Goal: Task Accomplishment & Management: Manage account settings

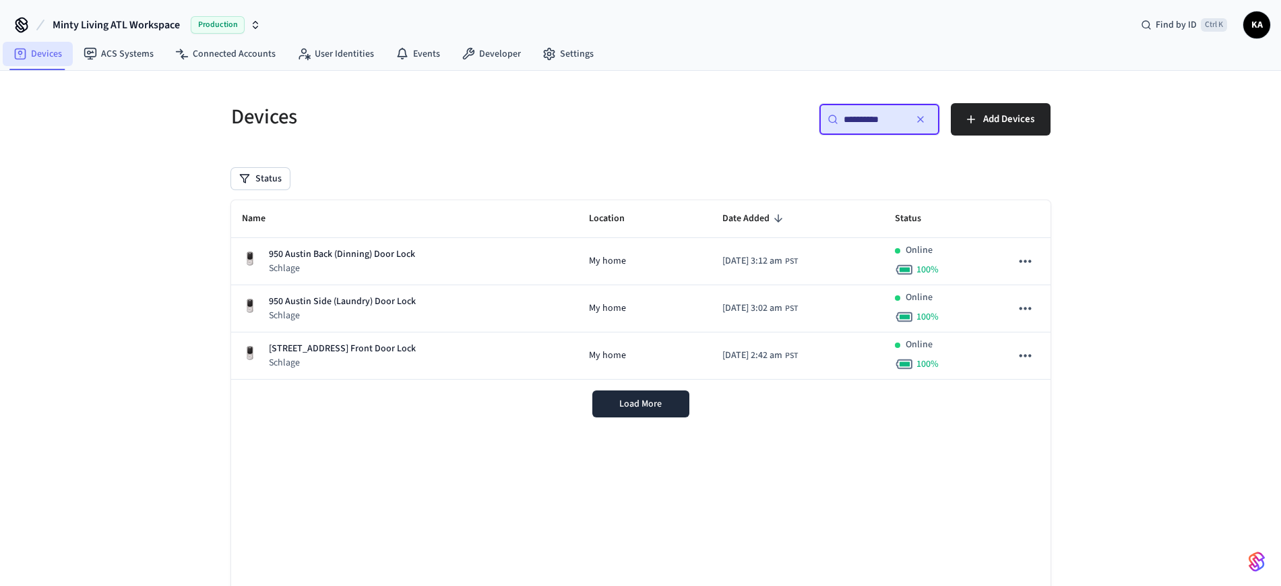
click at [36, 47] on link "Devices" at bounding box center [38, 54] width 70 height 24
click at [42, 47] on link "Devices" at bounding box center [38, 54] width 70 height 24
click at [920, 123] on icon "button" at bounding box center [920, 119] width 11 height 11
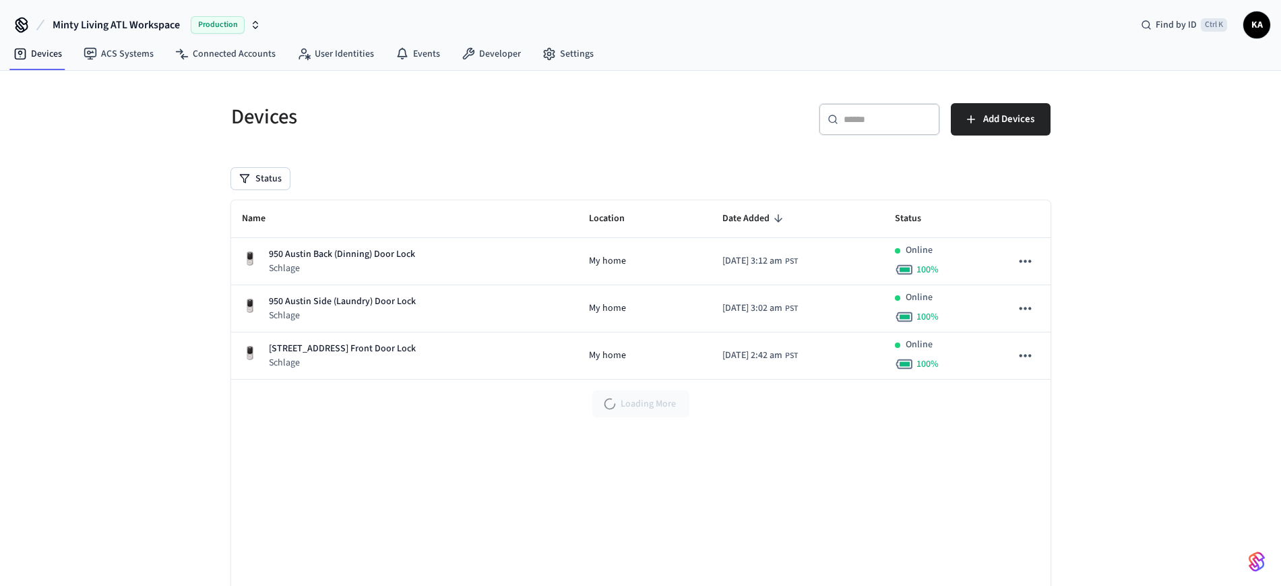
click at [875, 123] on input "text" at bounding box center [888, 119] width 88 height 13
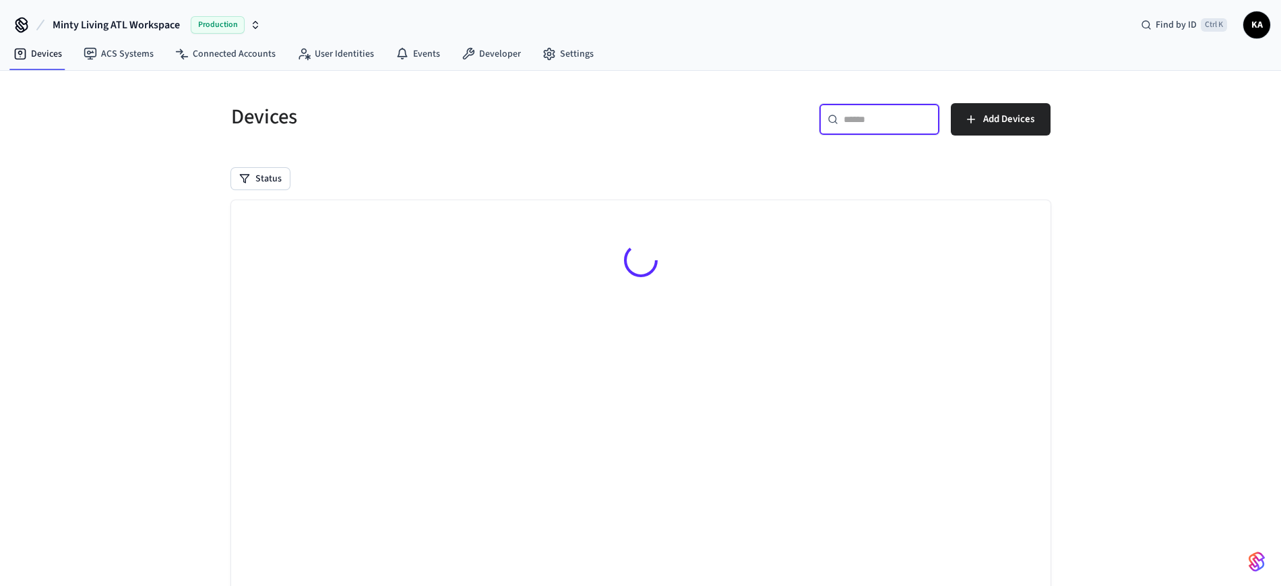
paste input "**********"
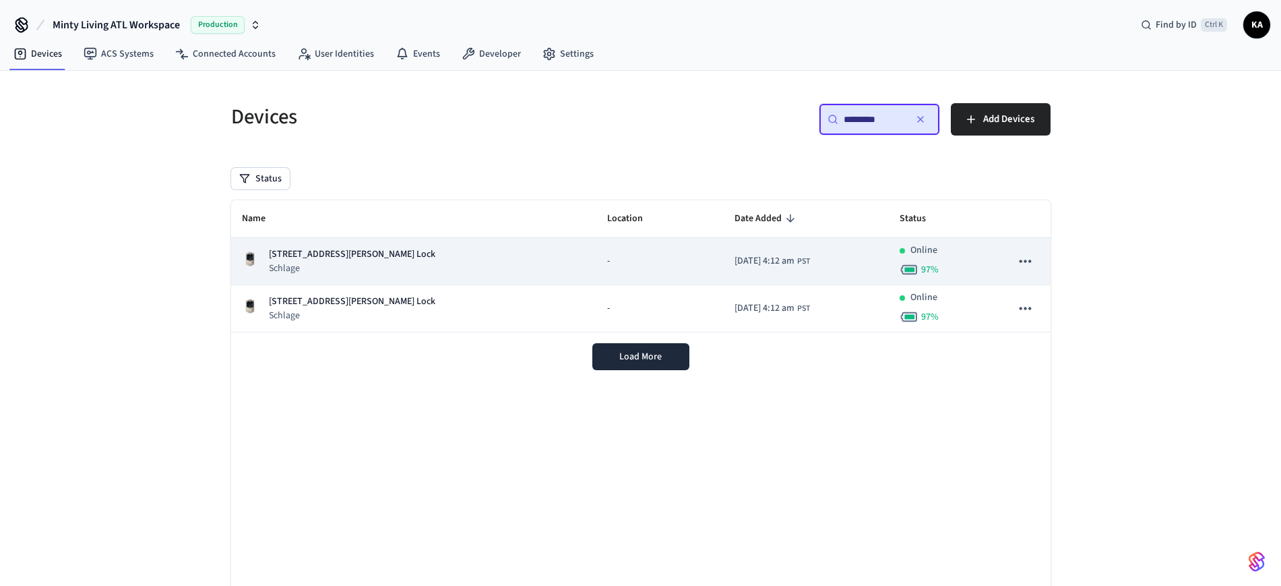
type input "*********"
click at [398, 261] on div "955 [PERSON_NAME] Unit 6 Lock Schlage" at bounding box center [414, 261] width 344 height 28
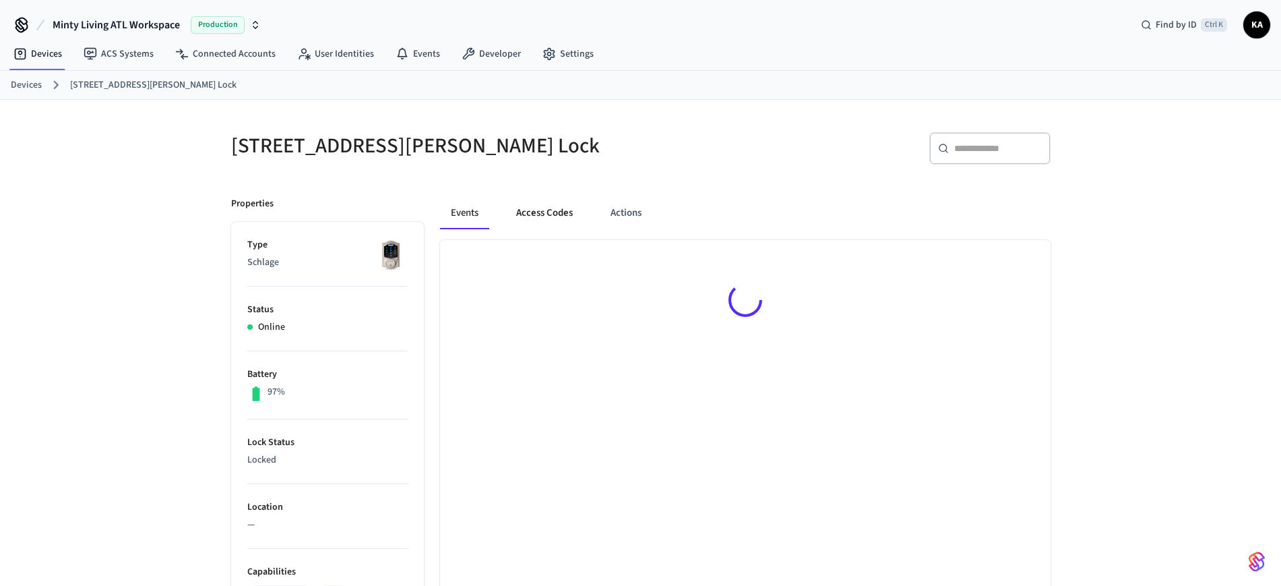
click at [542, 211] on button "Access Codes" at bounding box center [544, 213] width 78 height 32
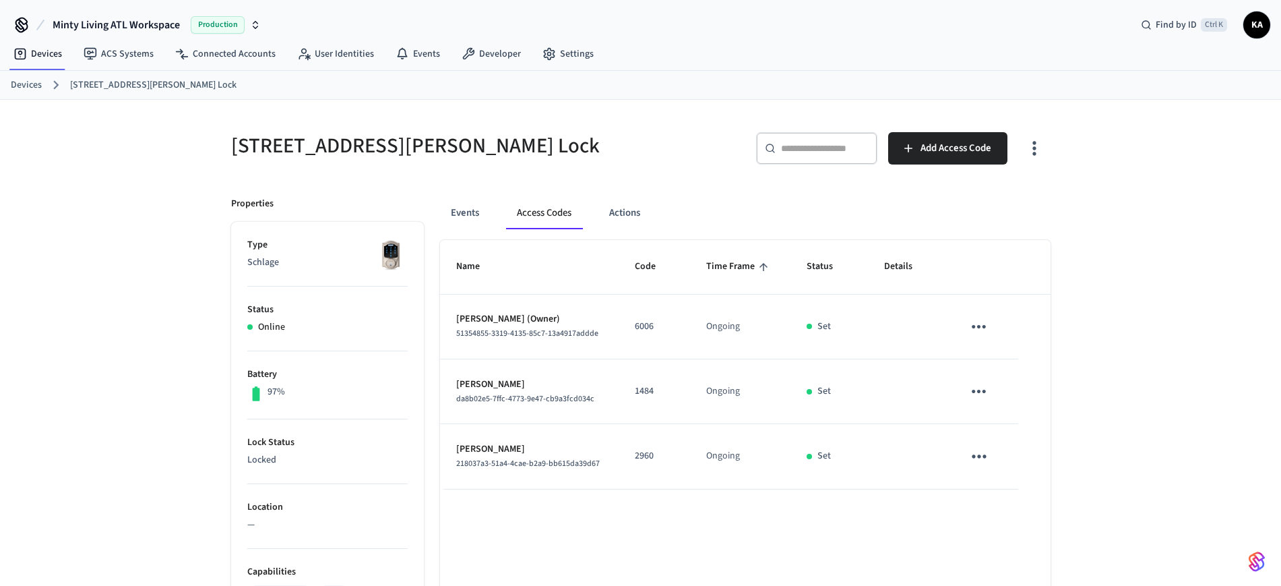
click at [28, 84] on link "Devices" at bounding box center [26, 85] width 31 height 14
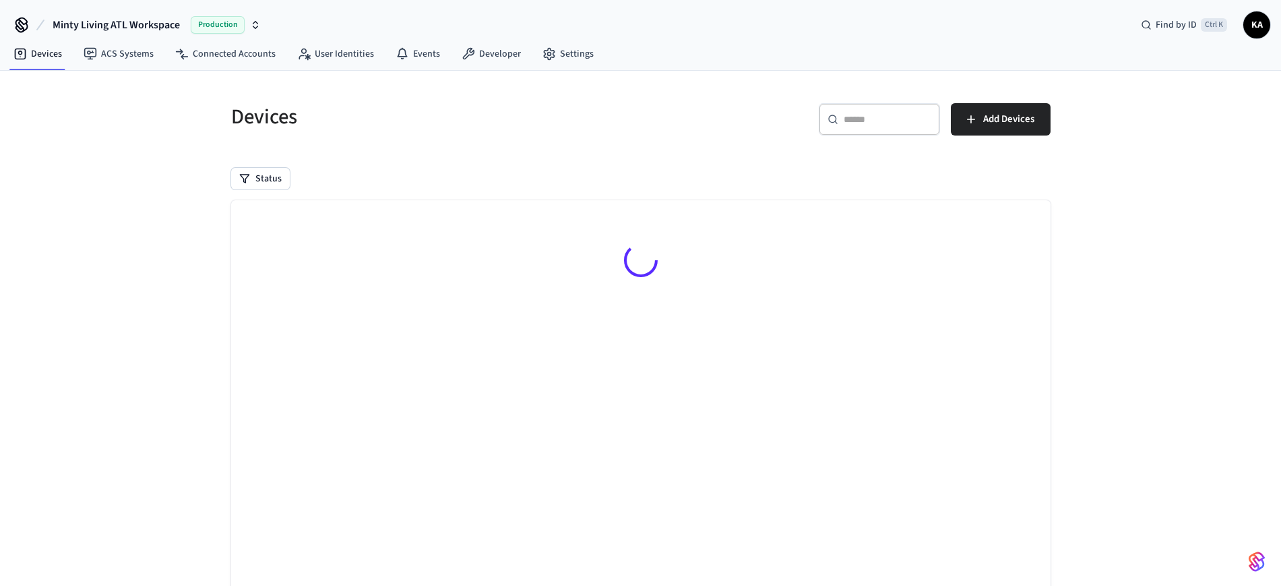
click at [866, 125] on input "text" at bounding box center [888, 119] width 88 height 13
paste input "**********"
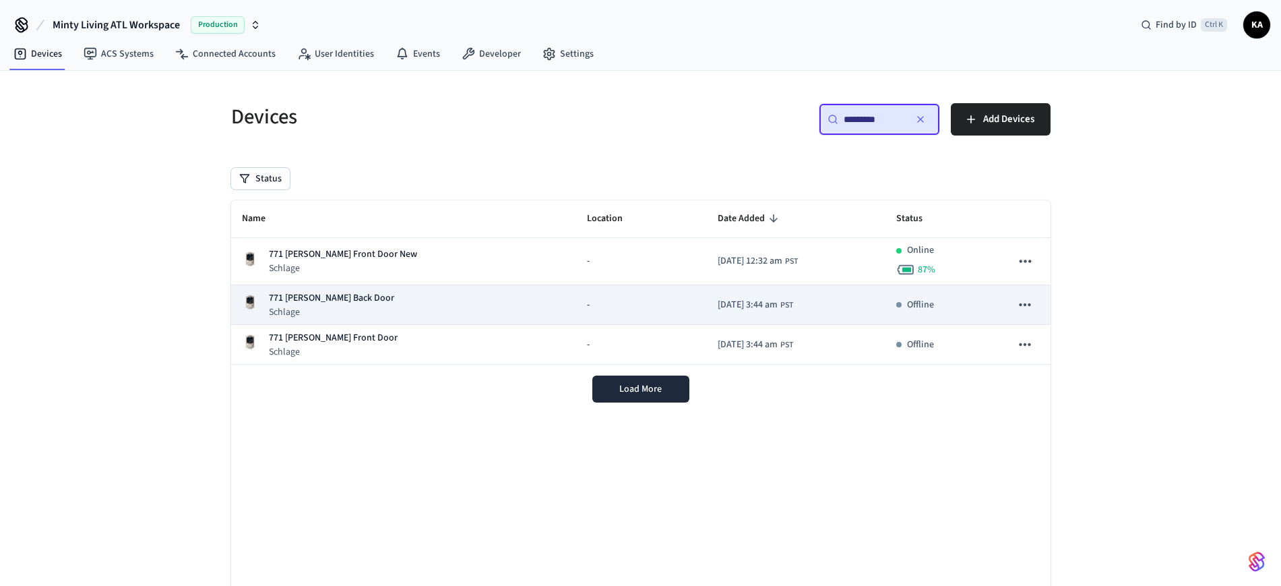
type input "*********"
click at [386, 301] on div "771 [PERSON_NAME] Back Door Schlage" at bounding box center [403, 305] width 323 height 28
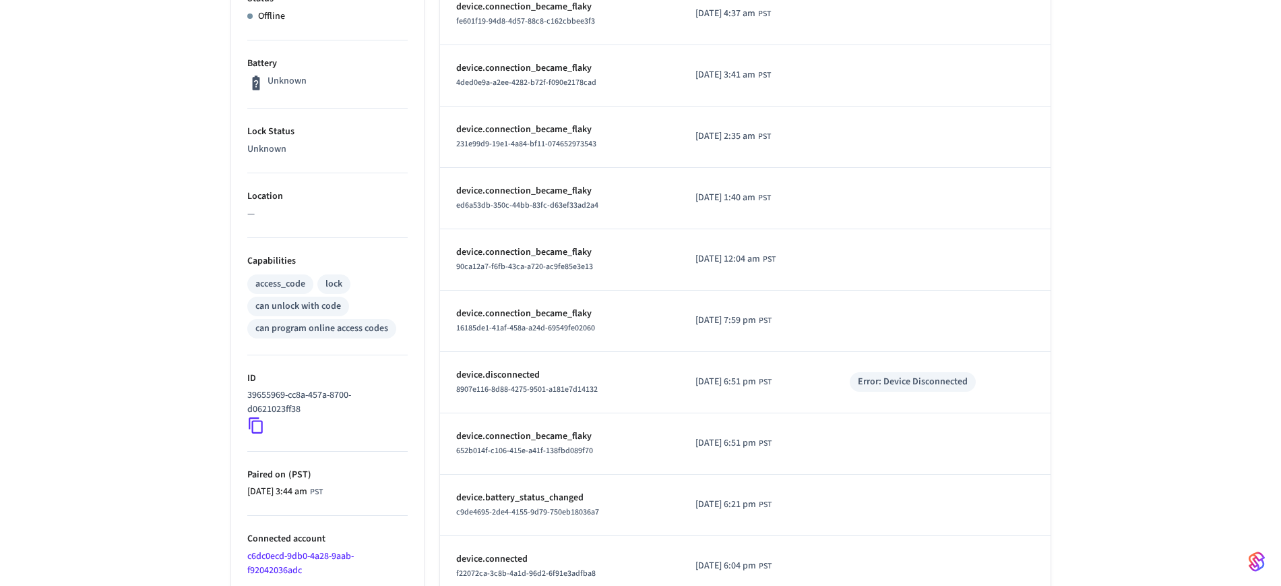
scroll to position [337, 0]
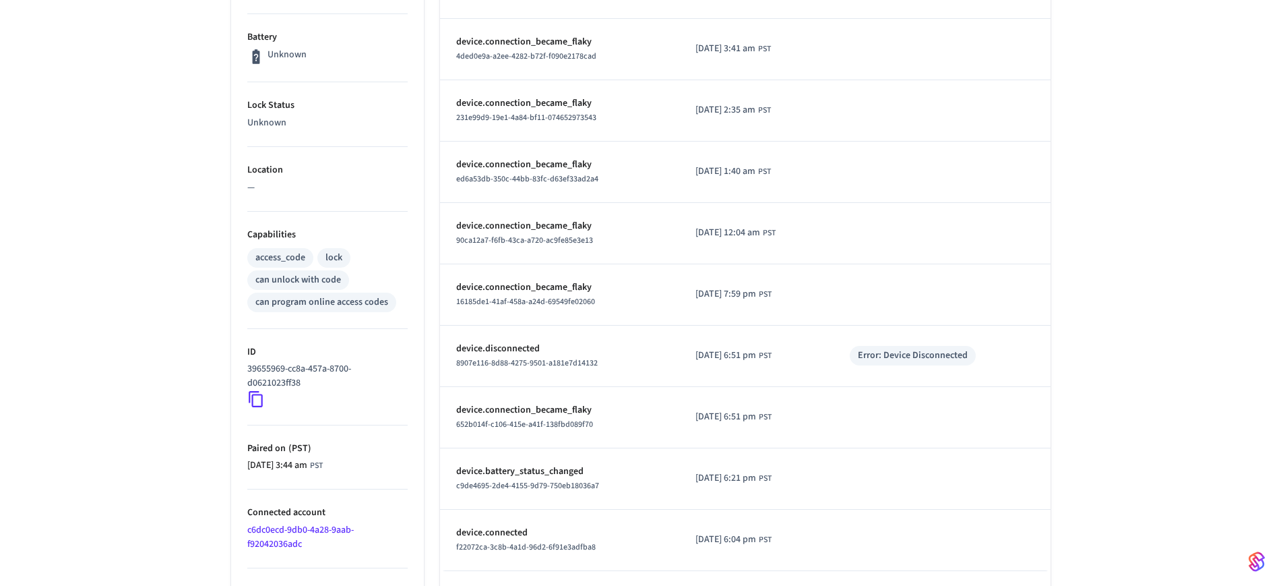
click at [254, 391] on icon at bounding box center [256, 399] width 14 height 16
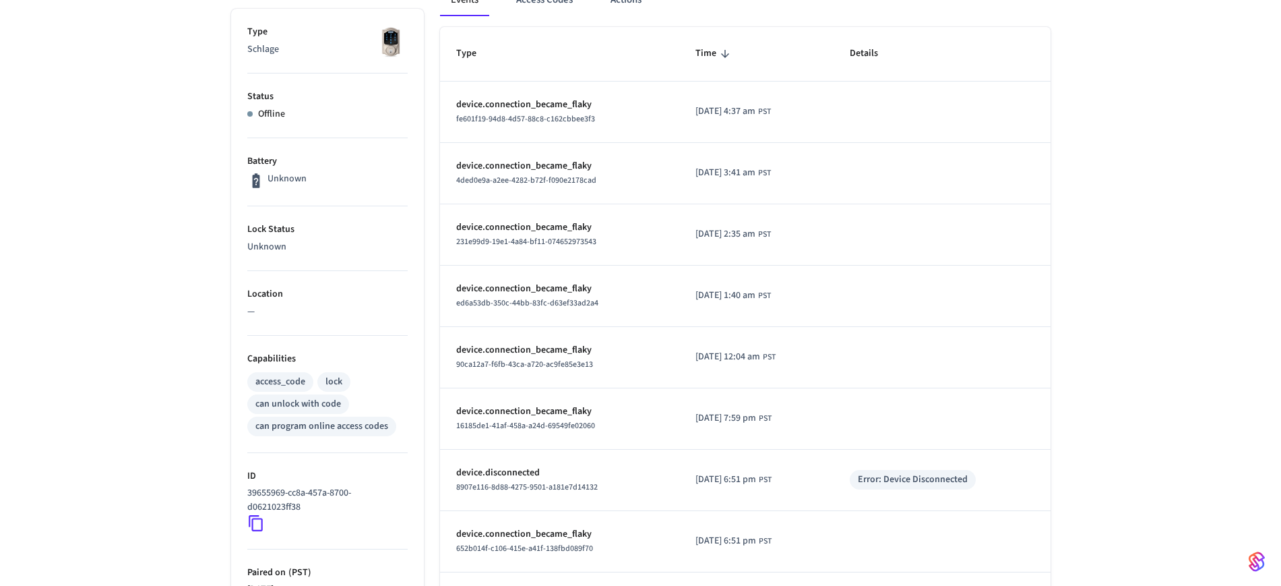
scroll to position [0, 0]
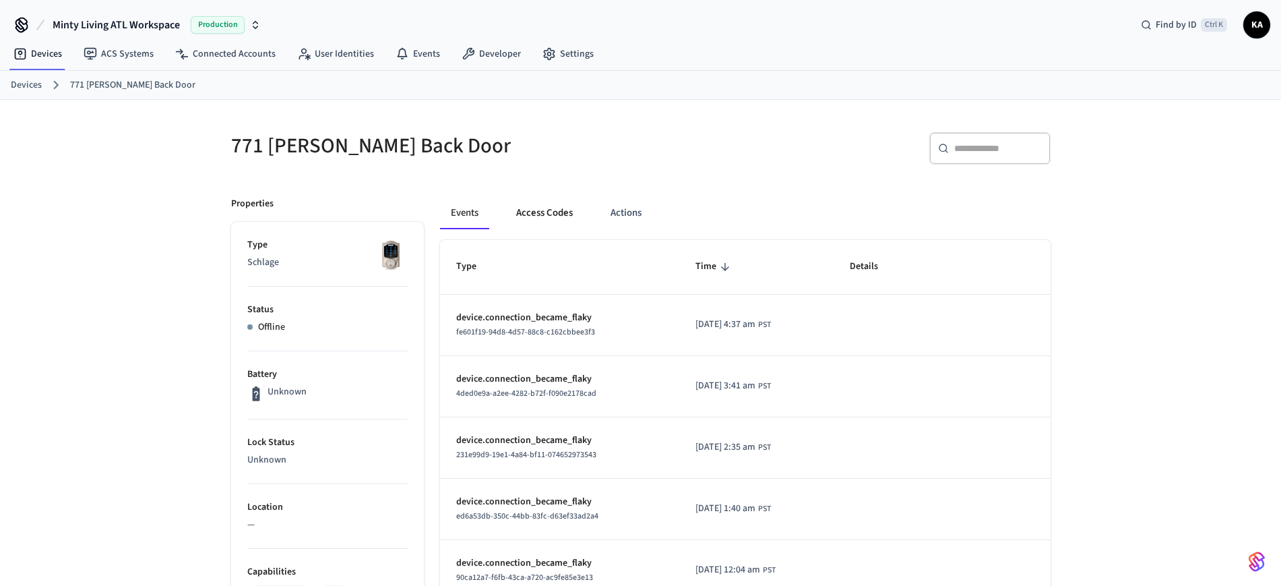
click at [536, 199] on button "Access Codes" at bounding box center [544, 213] width 78 height 32
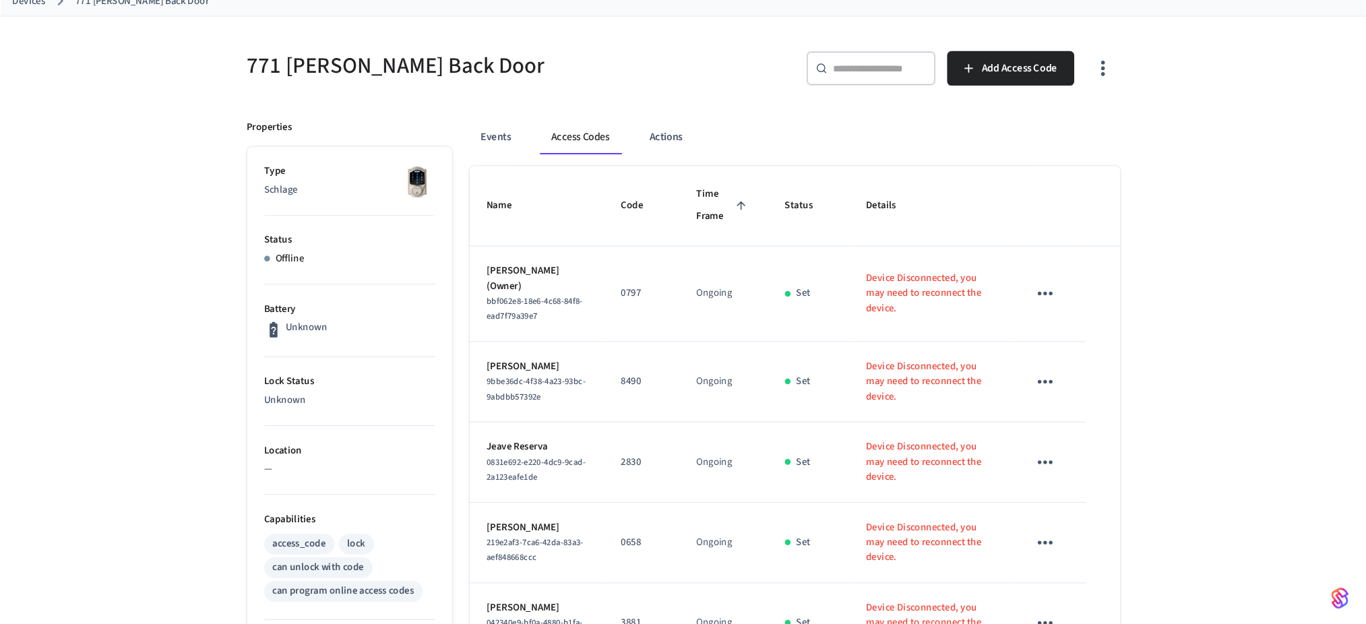
scroll to position [84, 0]
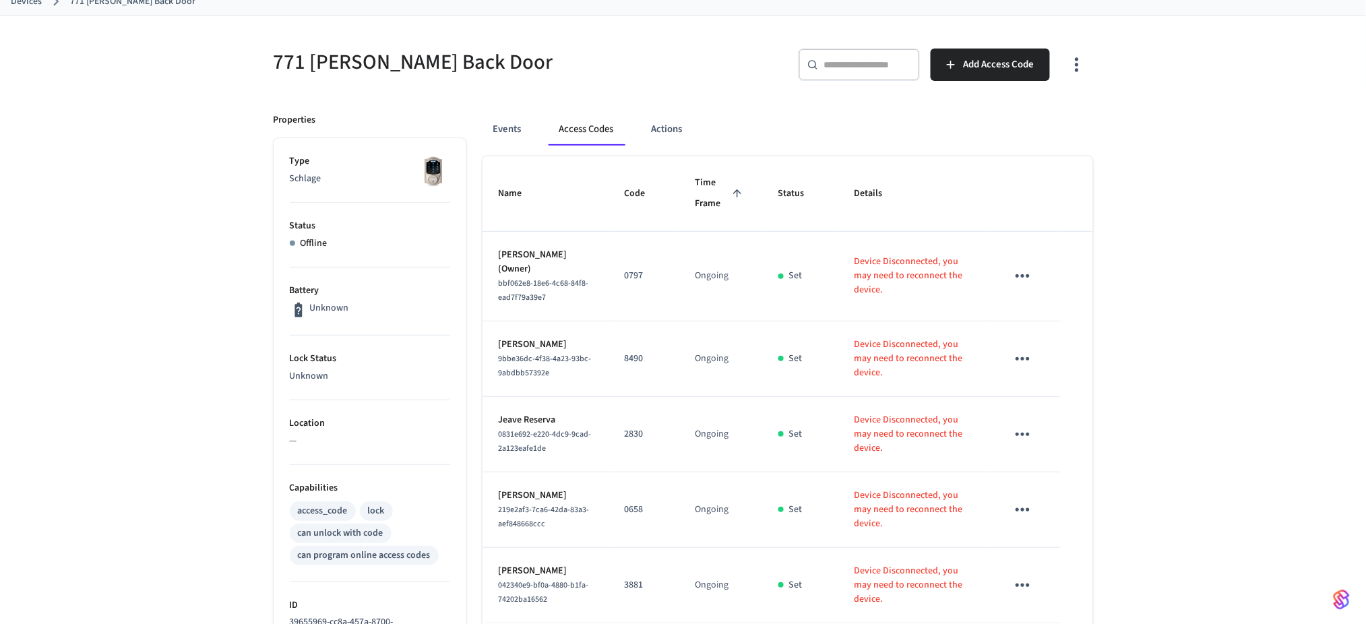
click at [297, 381] on p "Unknown" at bounding box center [370, 376] width 160 height 14
copy p "Unknown"
drag, startPoint x: 263, startPoint y: 64, endPoint x: 348, endPoint y: 59, distance: 85.0
click at [348, 59] on div "771 [PERSON_NAME] Back Door" at bounding box center [466, 61] width 418 height 59
